Goal: Navigation & Orientation: Find specific page/section

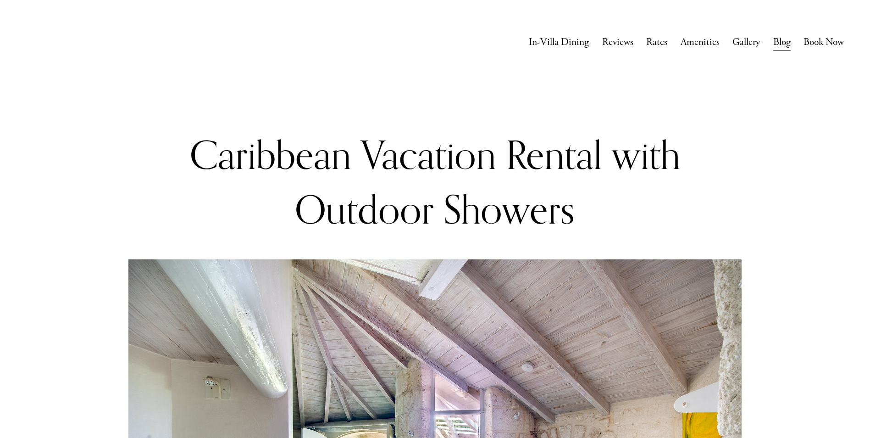
click at [586, 46] on link "In-Villa Dining" at bounding box center [559, 42] width 60 height 18
click at [756, 49] on link "Gallery" at bounding box center [747, 42] width 28 height 18
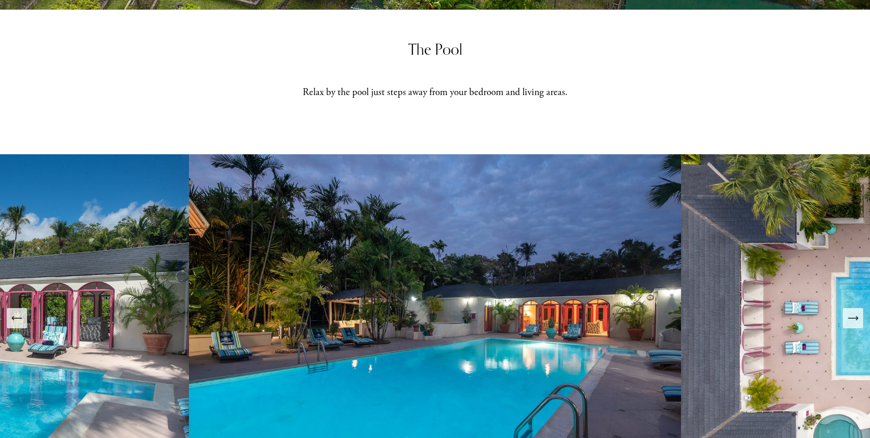
scroll to position [505, 0]
